Goal: Transaction & Acquisition: Download file/media

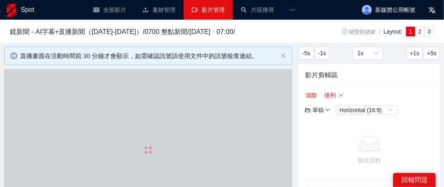
click at [194, 13] on link "影片管理" at bounding box center [208, 10] width 33 height 7
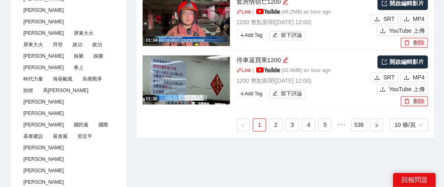
scroll to position [574, 0]
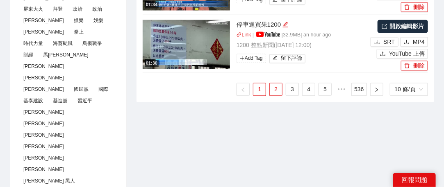
click at [279, 92] on link "2" at bounding box center [276, 89] width 12 height 12
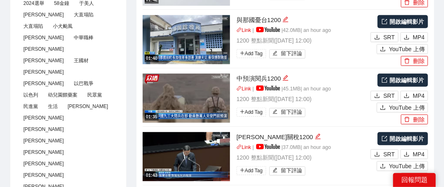
scroll to position [123, 0]
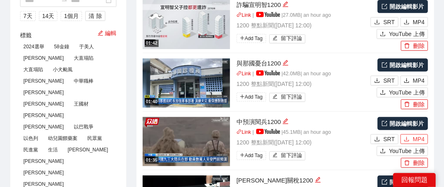
click at [421, 140] on span "MP4" at bounding box center [419, 139] width 12 height 9
click at [418, 81] on span "MP4" at bounding box center [419, 80] width 12 height 9
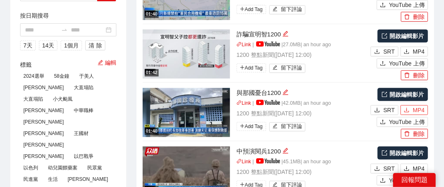
scroll to position [82, 0]
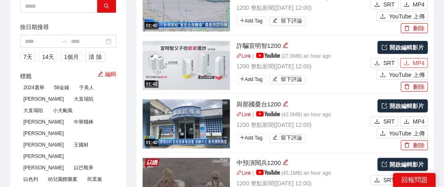
click at [422, 58] on button "MP4" at bounding box center [414, 63] width 27 height 10
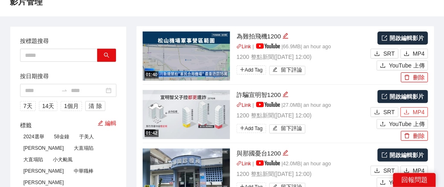
scroll to position [0, 0]
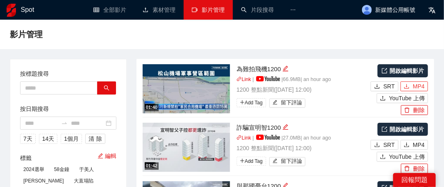
click at [414, 85] on span "MP4" at bounding box center [419, 86] width 12 height 9
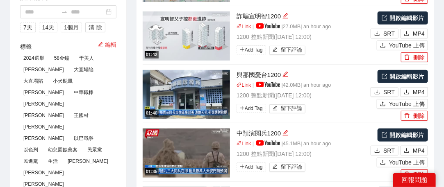
scroll to position [123, 0]
